Goal: Transaction & Acquisition: Download file/media

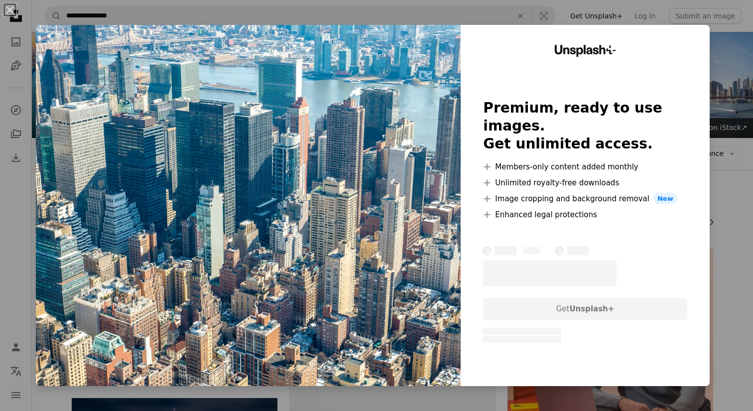
scroll to position [44, 0]
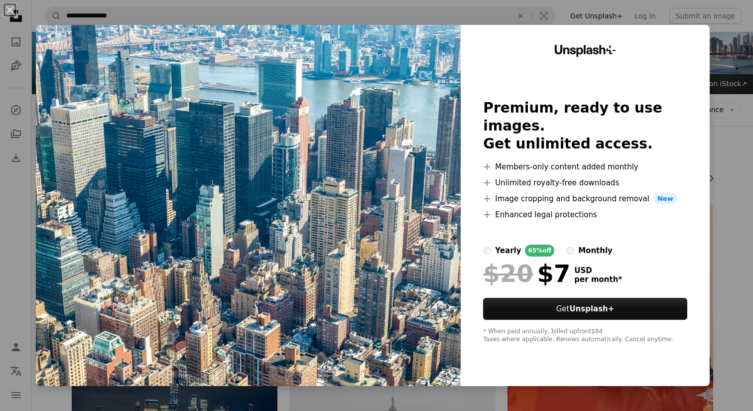
click at [739, 150] on div "An X shape Unsplash+ Premium, ready to use images. Get unlimited access. A plus…" at bounding box center [376, 205] width 753 height 411
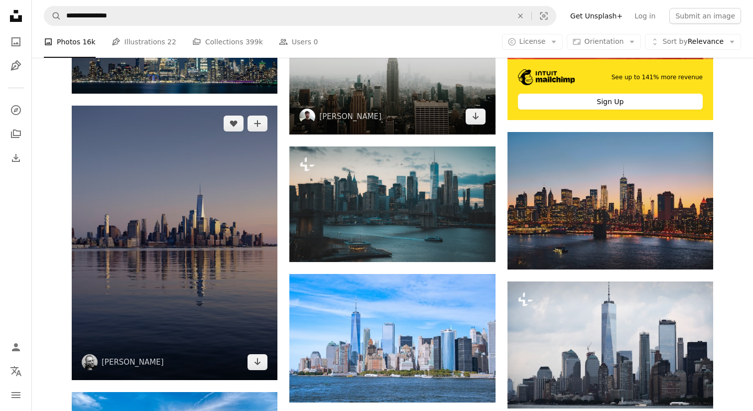
scroll to position [406, 0]
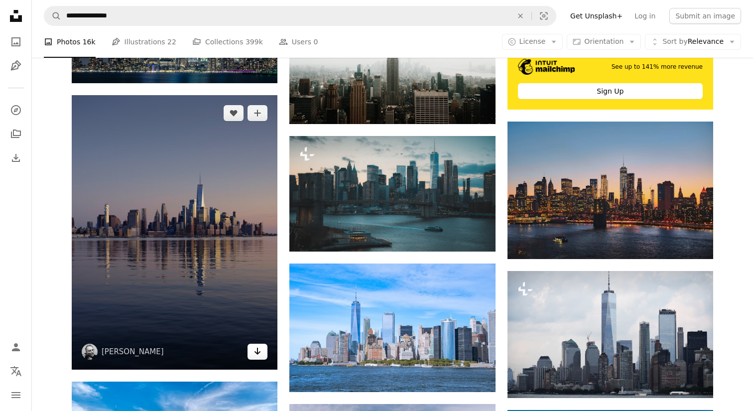
click at [259, 356] on icon "Arrow pointing down" at bounding box center [258, 351] width 8 height 12
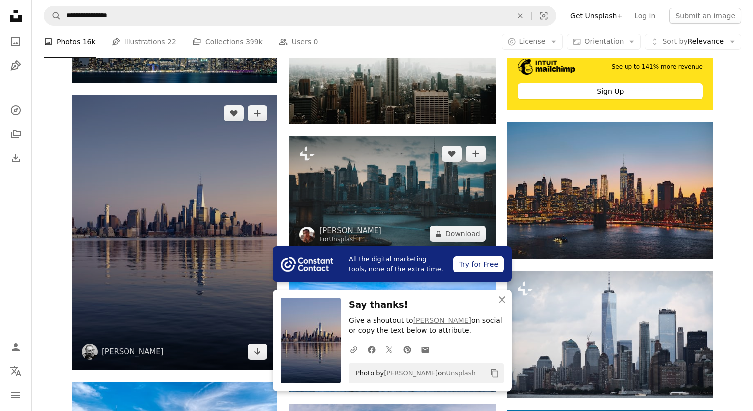
scroll to position [460, 0]
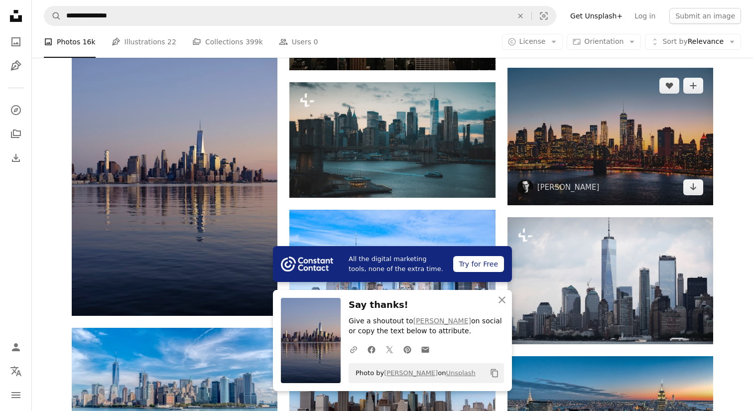
click at [603, 133] on img at bounding box center [611, 136] width 206 height 137
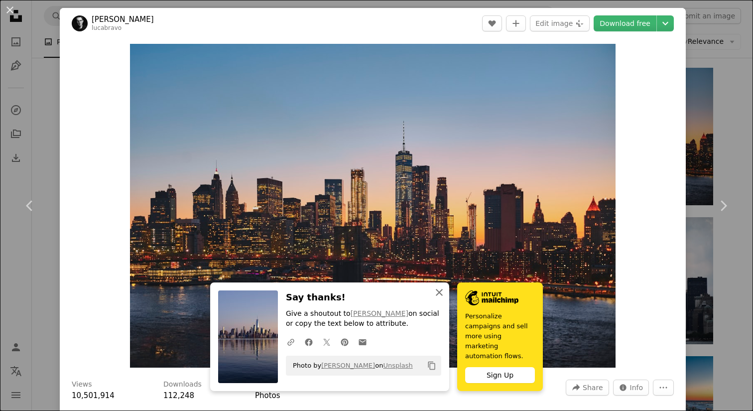
click at [436, 298] on icon "An X shape" at bounding box center [439, 292] width 12 height 12
